Goal: Subscribe to service/newsletter

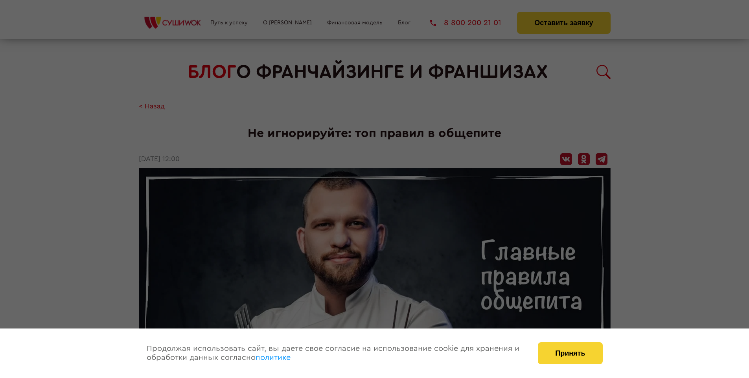
scroll to position [928, 0]
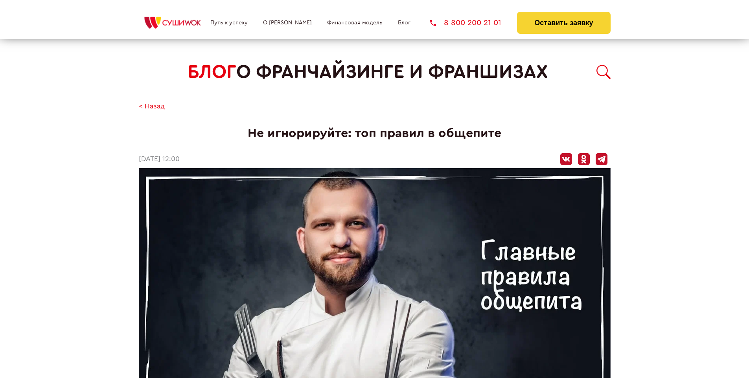
scroll to position [928, 0]
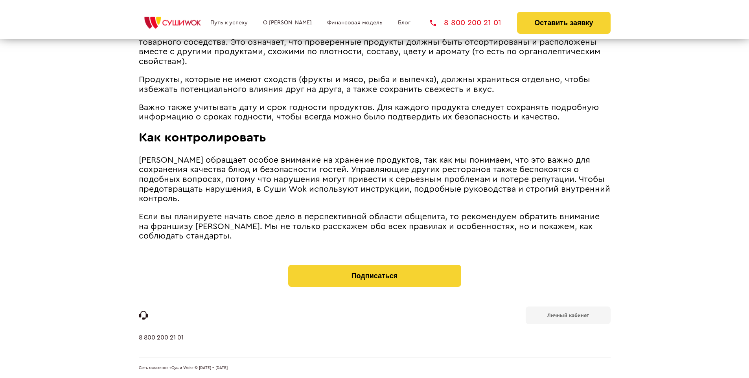
click at [568, 315] on b "Личный кабинет" at bounding box center [569, 315] width 42 height 5
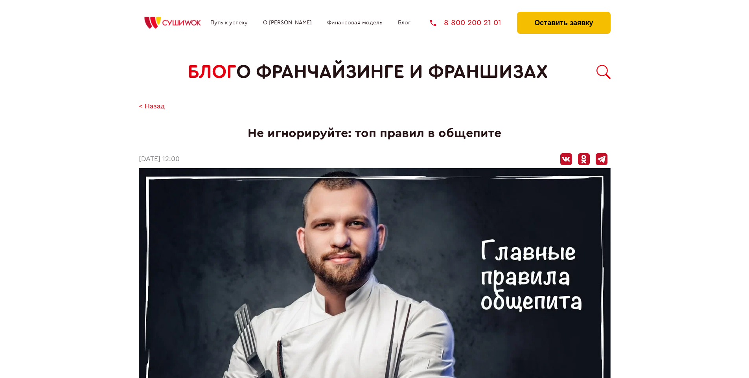
click at [564, 14] on button "Оставить заявку" at bounding box center [563, 23] width 93 height 22
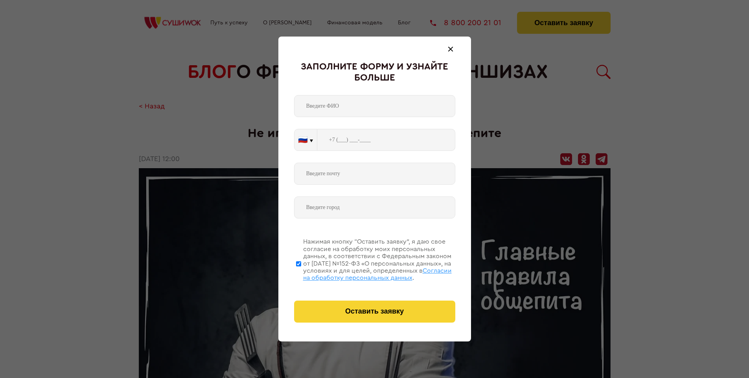
click at [365, 273] on span "Согласии на обработку персональных данных" at bounding box center [377, 274] width 149 height 13
click at [301, 273] on input "Нажимая кнопку “Оставить заявку”, я даю свое согласие на обработку моих персона…" at bounding box center [298, 263] width 5 height 63
checkbox input "false"
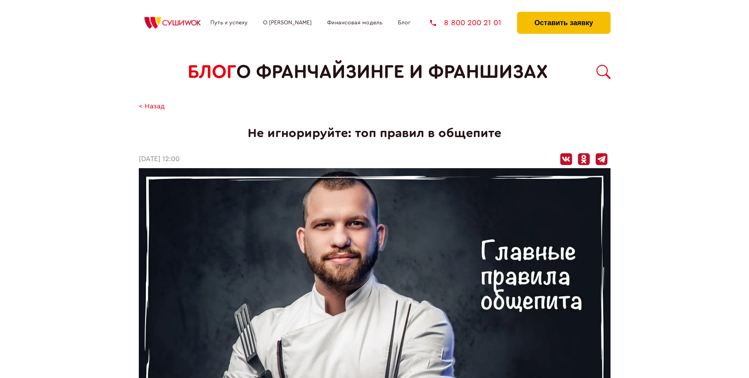
click at [564, 14] on button "Оставить заявку" at bounding box center [563, 23] width 93 height 22
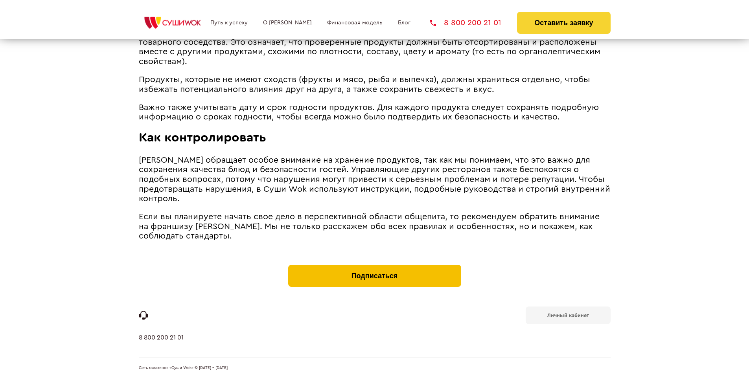
click at [374, 267] on button "Подписаться" at bounding box center [374, 276] width 173 height 22
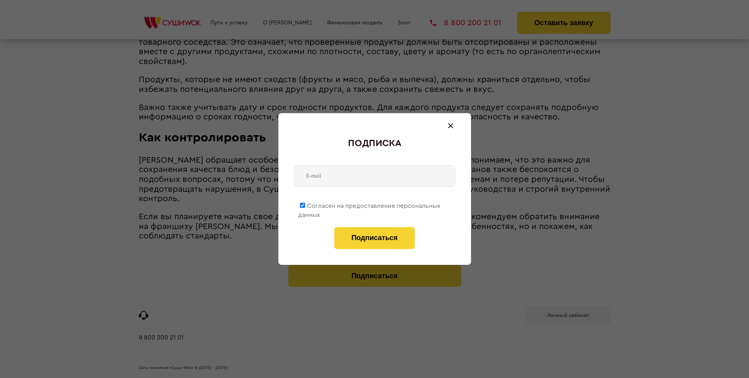
click at [370, 205] on span "Согласен на предоставление персональных данных" at bounding box center [369, 210] width 142 height 15
click at [305, 205] on input "Согласен на предоставление персональных данных" at bounding box center [302, 205] width 5 height 5
checkbox input "false"
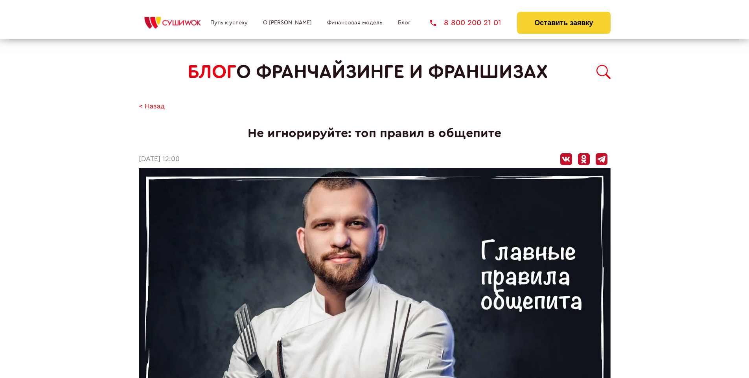
scroll to position [928, 0]
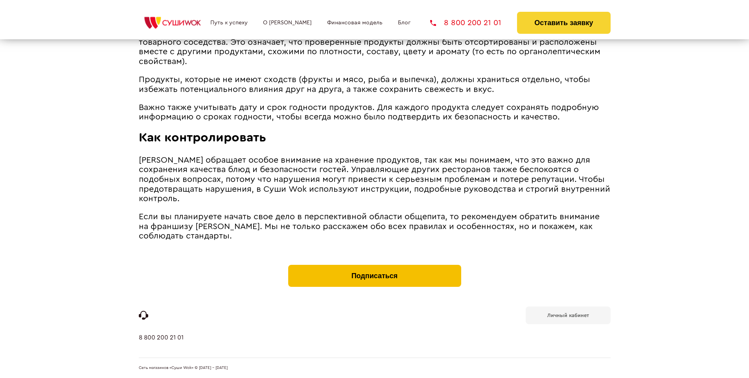
click at [374, 267] on button "Подписаться" at bounding box center [374, 276] width 173 height 22
